Goal: Book appointment/travel/reservation

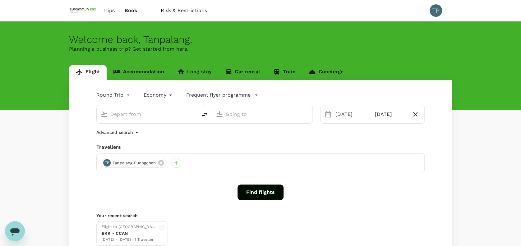
type input "Suvarnabhumi Intl (BKK)"
type input "[GEOGRAPHIC_DATA], [GEOGRAPHIC_DATA] (any)"
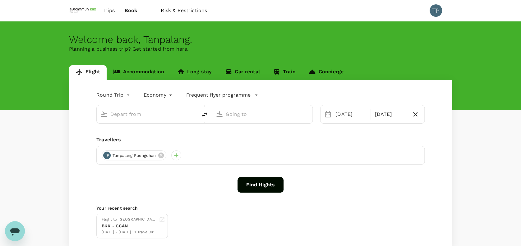
click at [111, 10] on span "Trips" at bounding box center [109, 10] width 12 height 7
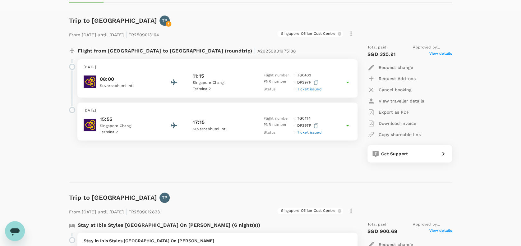
scroll to position [67, 0]
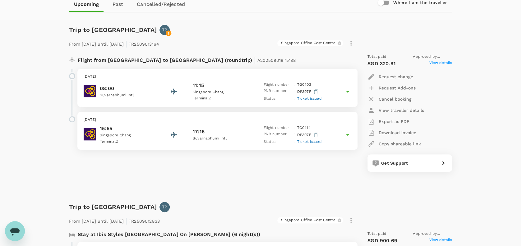
click at [348, 90] on icon at bounding box center [347, 91] width 7 height 7
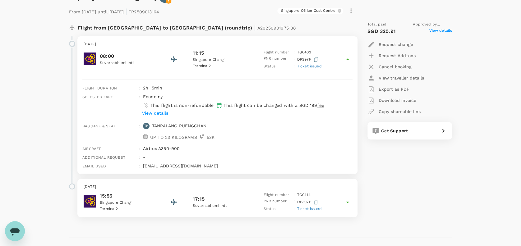
scroll to position [102, 0]
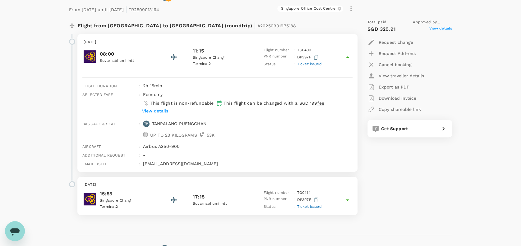
click at [348, 200] on icon at bounding box center [347, 201] width 3 height 2
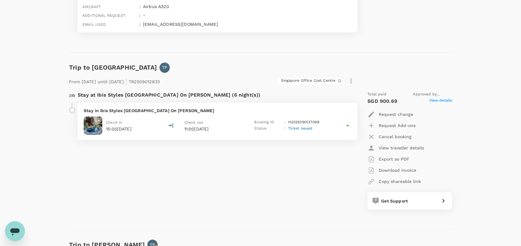
scroll to position [380, 0]
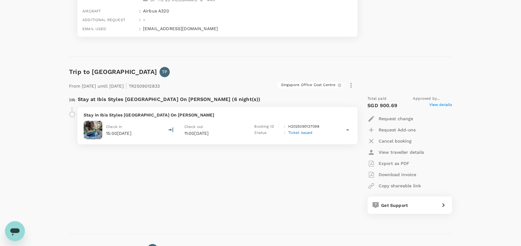
click at [348, 129] on icon at bounding box center [347, 130] width 3 height 2
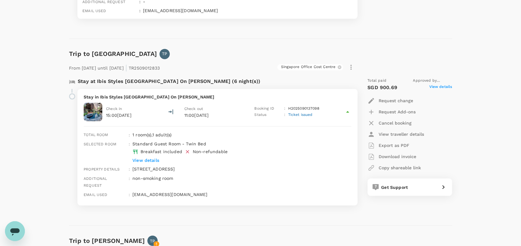
scroll to position [400, 0]
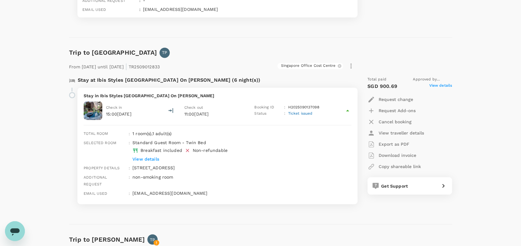
click at [141, 159] on p "View details" at bounding box center [232, 159] width 200 height 6
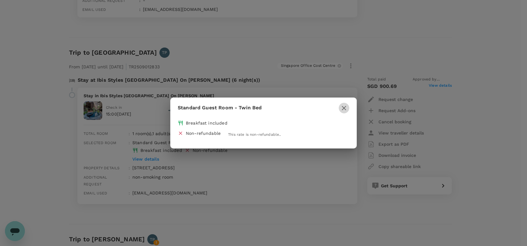
click at [344, 106] on icon "button" at bounding box center [343, 107] width 7 height 7
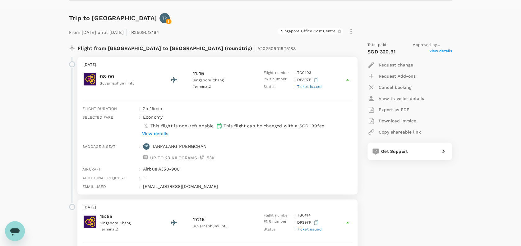
scroll to position [79, 0]
click at [342, 137] on div "View details" at bounding box center [247, 134] width 212 height 9
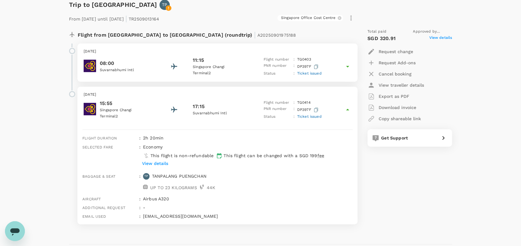
scroll to position [93, 0]
